Goal: Transaction & Acquisition: Book appointment/travel/reservation

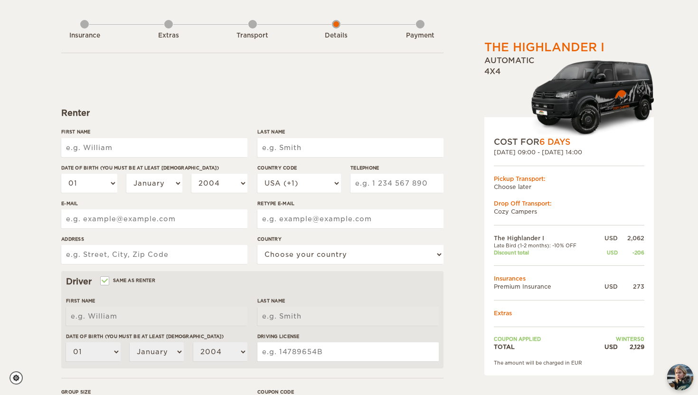
scroll to position [41, 0]
click at [129, 149] on input "First Name" at bounding box center [154, 147] width 186 height 19
type input "[PERSON_NAME]"
click at [308, 149] on input "Last Name" at bounding box center [350, 147] width 186 height 19
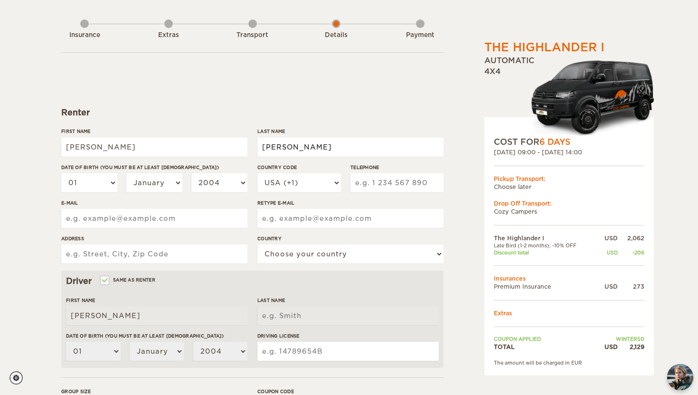
type input "Evans"
click at [101, 187] on select "01 02 03 04 05 06 07 08 09 10 11 12 13 14 15 16 17 18 19 20 21 22 23 24 25 26 2…" at bounding box center [89, 182] width 56 height 19
select select "03"
click at [61, 173] on select "01 02 03 04 05 06 07 08 09 10 11 12 13 14 15 16 17 18 19 20 21 22 23 24 25 26 2…" at bounding box center [89, 182] width 56 height 19
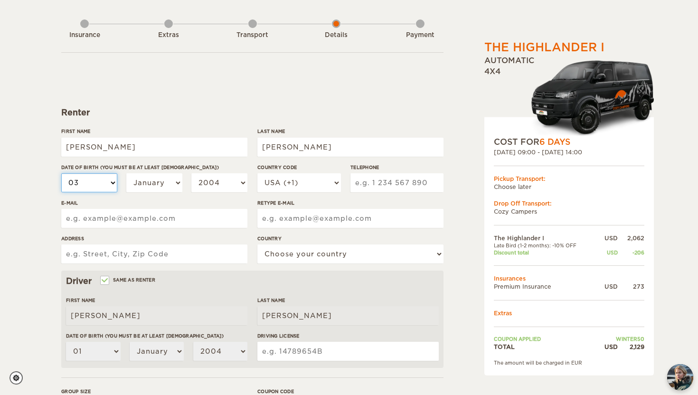
select select "03"
click at [157, 186] on select "January February March April May June July August September October November De…" at bounding box center [154, 182] width 56 height 19
select select "05"
click at [126, 173] on select "January February March April May June July August September October November De…" at bounding box center [154, 182] width 56 height 19
select select "05"
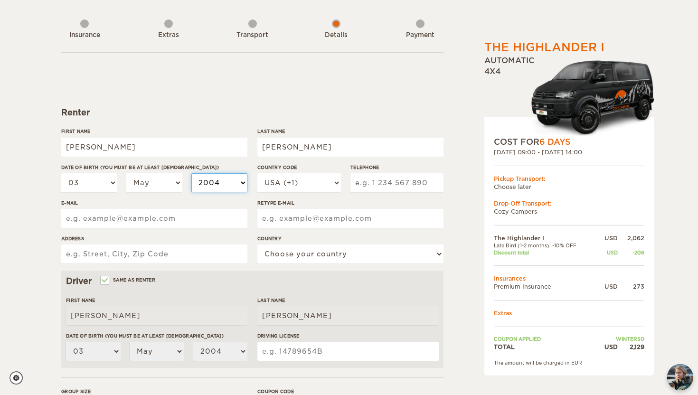
click at [228, 182] on select "2004 2003 2002 2001 2000 1999 1998 1997 1996 1995 1994 1993 1992 1991 1990 1989…" at bounding box center [219, 182] width 56 height 19
select select "1984"
click at [191, 173] on select "2004 2003 2002 2001 2000 1999 1998 1997 1996 1995 1994 1993 1992 1991 1990 1989…" at bounding box center [219, 182] width 56 height 19
select select "1984"
click at [386, 176] on input "Telephone" at bounding box center [397, 182] width 93 height 19
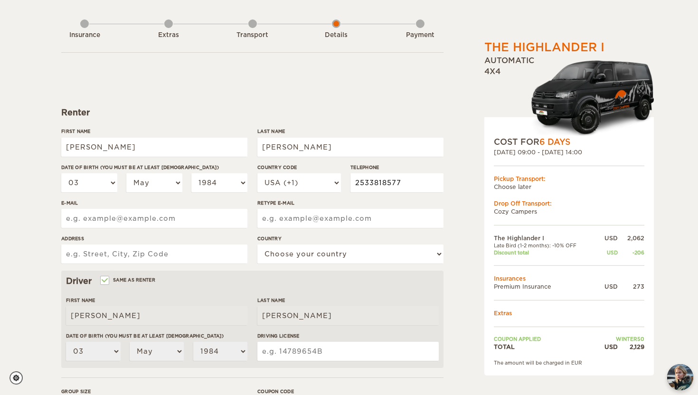
type input "2533818577"
click at [172, 217] on input "E-mail" at bounding box center [154, 218] width 186 height 19
type input "evansloren1031@gmail.com"
click at [306, 219] on input "Retype E-mail" at bounding box center [350, 218] width 186 height 19
type input "evansloren1031@gmail.com"
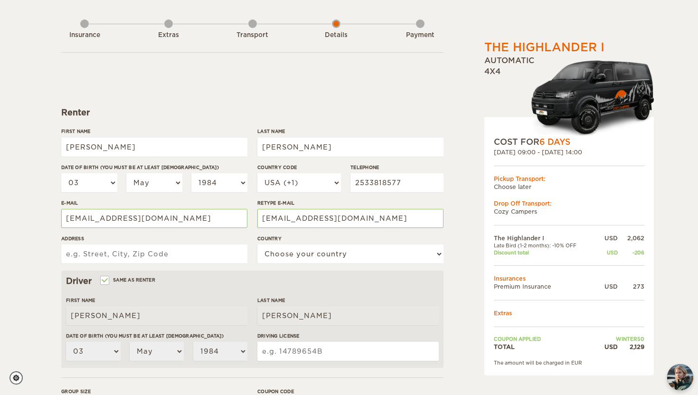
click at [144, 258] on input "Address" at bounding box center [154, 254] width 186 height 19
type input "1661 S Cole Street, Unit C7"
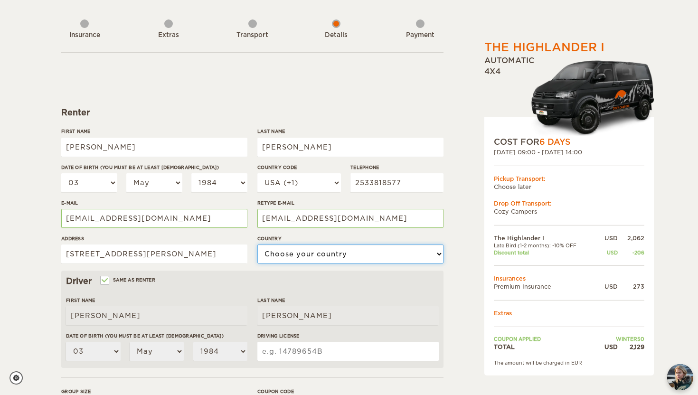
click at [337, 256] on select "Choose your country United States United Kingdom Germany Afghanistan Albania Al…" at bounding box center [350, 254] width 186 height 19
select select "222"
click at [257, 245] on select "Choose your country United States United Kingdom Germany Afghanistan Albania Al…" at bounding box center [350, 254] width 186 height 19
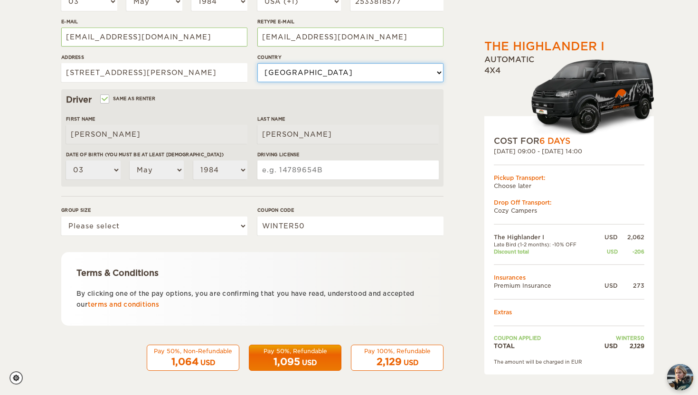
scroll to position [223, 0]
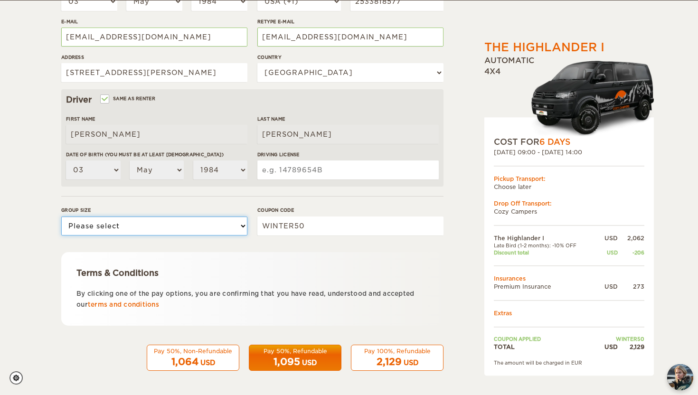
click at [171, 228] on select "Please select 1 2" at bounding box center [154, 226] width 186 height 19
select select "2"
click at [61, 217] on select "Please select 1 2" at bounding box center [154, 226] width 186 height 19
click at [295, 171] on input "Driving License" at bounding box center [347, 170] width 181 height 19
click at [314, 172] on input "Driving License" at bounding box center [347, 170] width 181 height 19
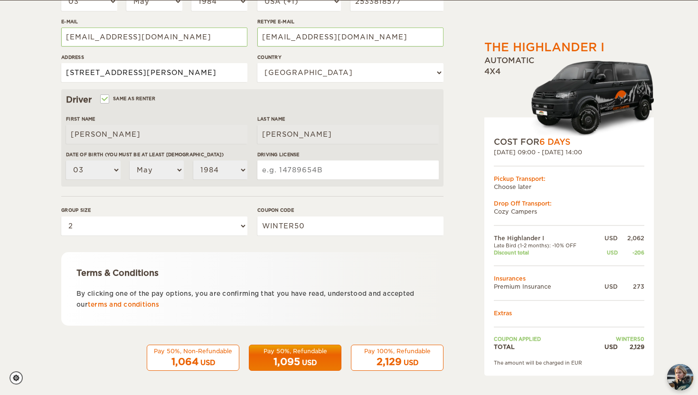
click at [196, 72] on input "1661 S Cole Street, Unit C7" at bounding box center [154, 72] width 186 height 19
type input "1661 S Cole Street, Unit C7"
click at [295, 175] on input "Driving License" at bounding box center [347, 170] width 181 height 19
type input "072610771"
click at [187, 68] on input "1661 S Cole Street, Unit C7" at bounding box center [154, 72] width 186 height 19
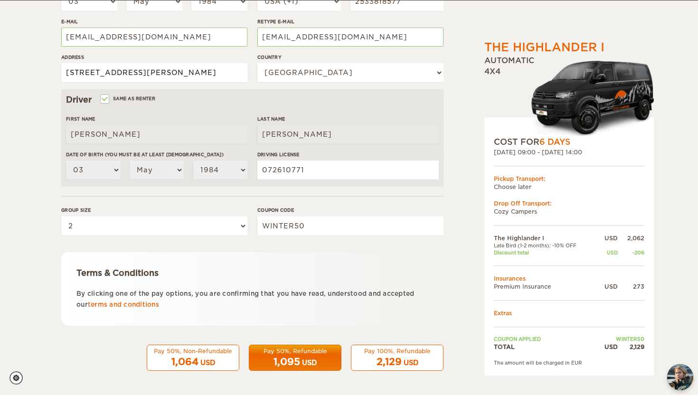
click at [183, 70] on input "1661 S Cole Street, Unit C7" at bounding box center [154, 72] width 186 height 19
type input "1661 S Cole Street, Unit C7, Lakewood, COaa"
click at [403, 356] on div "2,129 USD" at bounding box center [397, 362] width 80 height 14
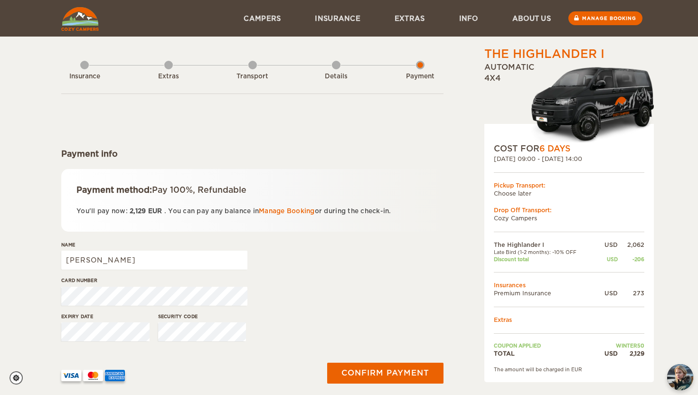
click at [336, 67] on div "Details" at bounding box center [336, 75] width 9 height 38
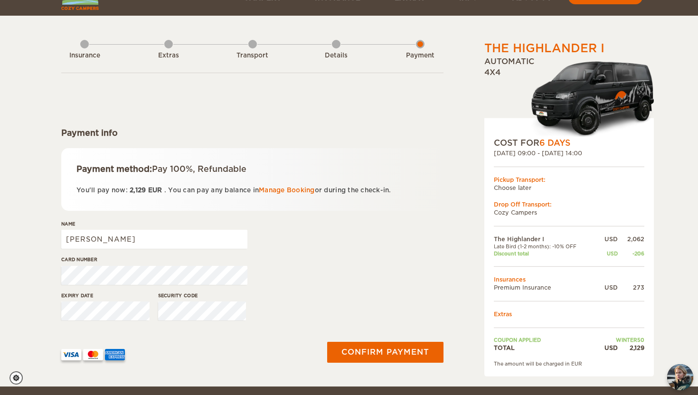
scroll to position [22, 0]
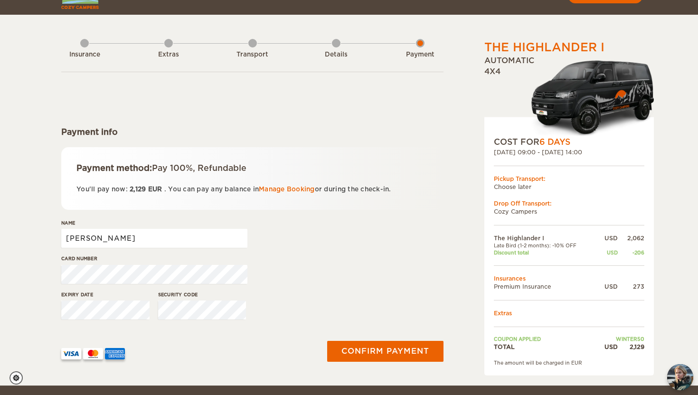
click at [103, 243] on input "[PERSON_NAME]" at bounding box center [154, 238] width 186 height 19
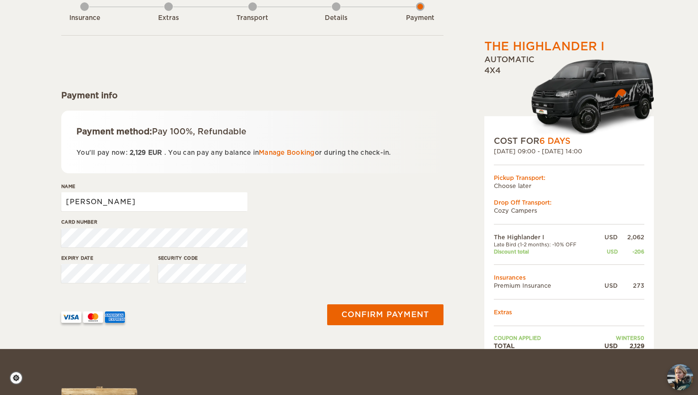
scroll to position [59, 0]
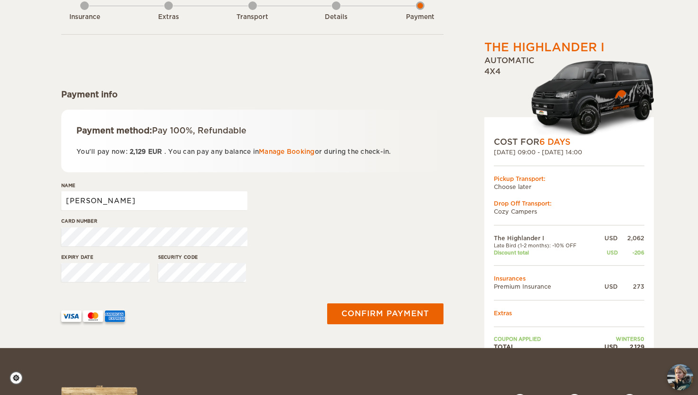
type input "[PERSON_NAME]"
click at [29, 235] on div "The Highlander I Expand Collapse Total 2,129 USD Automatic 4x4 COST FOR 6 Days …" at bounding box center [349, 145] width 698 height 408
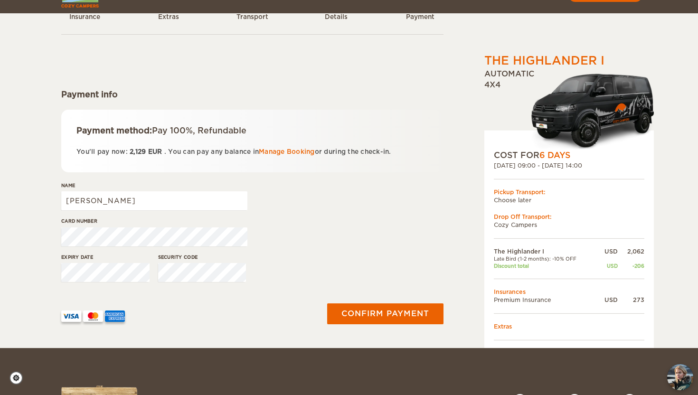
scroll to position [78, 0]
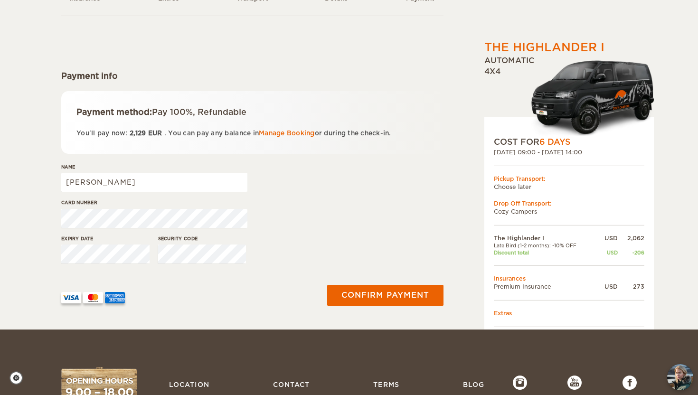
click at [343, 224] on div "Card number" at bounding box center [252, 217] width 382 height 36
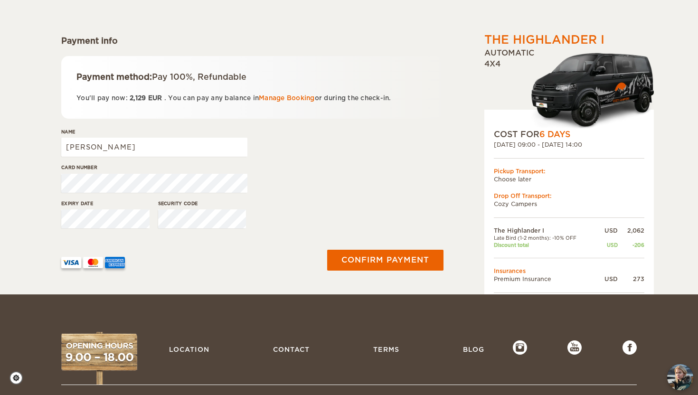
scroll to position [0, 0]
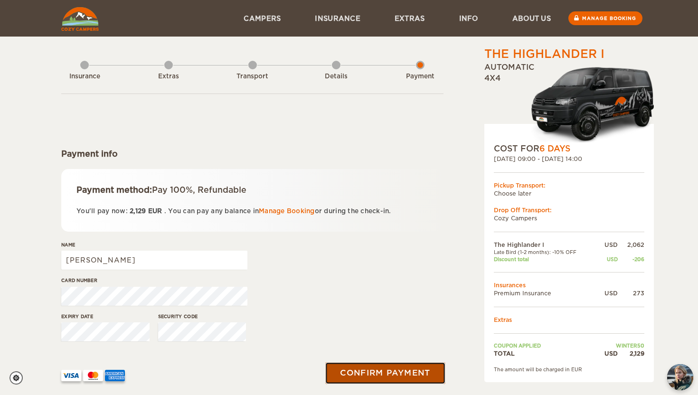
click at [381, 373] on button "Confirm payment" at bounding box center [385, 372] width 120 height 21
